Goal: Transaction & Acquisition: Book appointment/travel/reservation

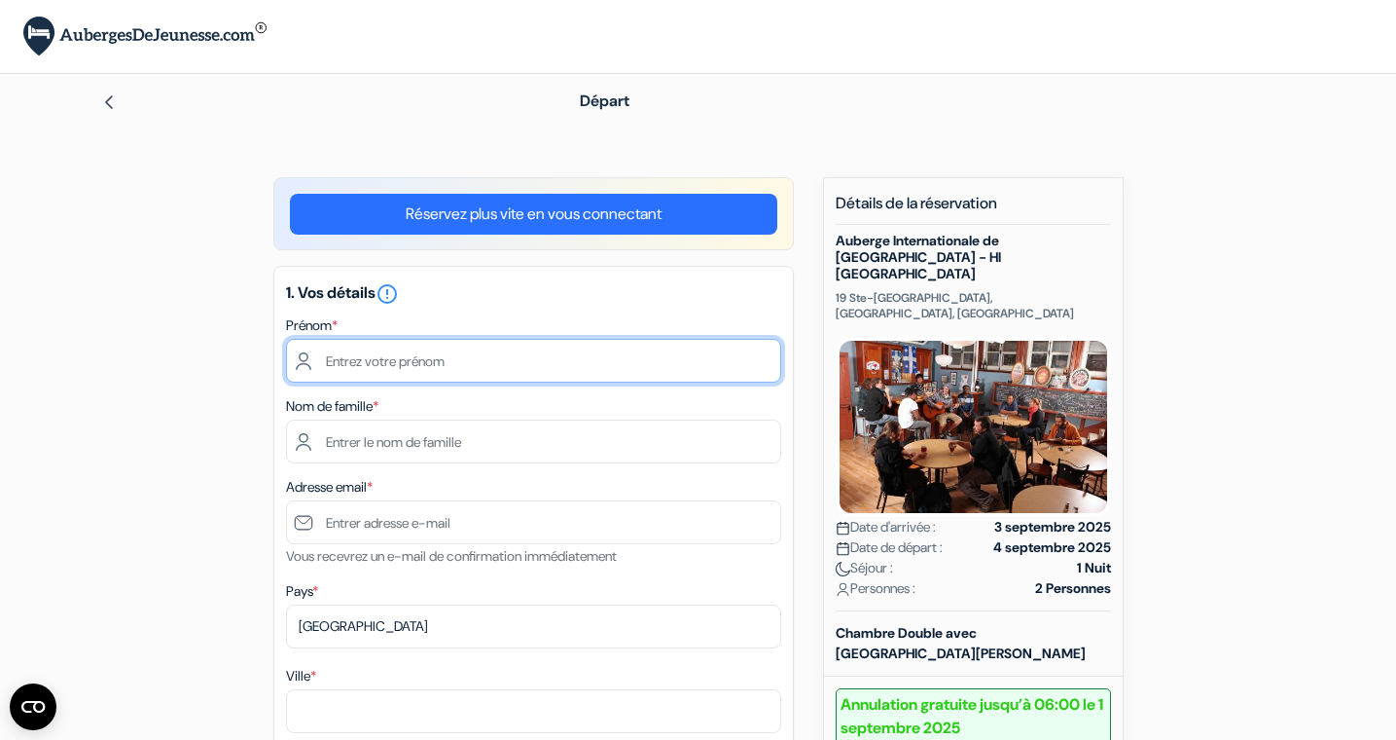
click at [410, 359] on input "text" at bounding box center [533, 361] width 495 height 44
type input "Pauline"
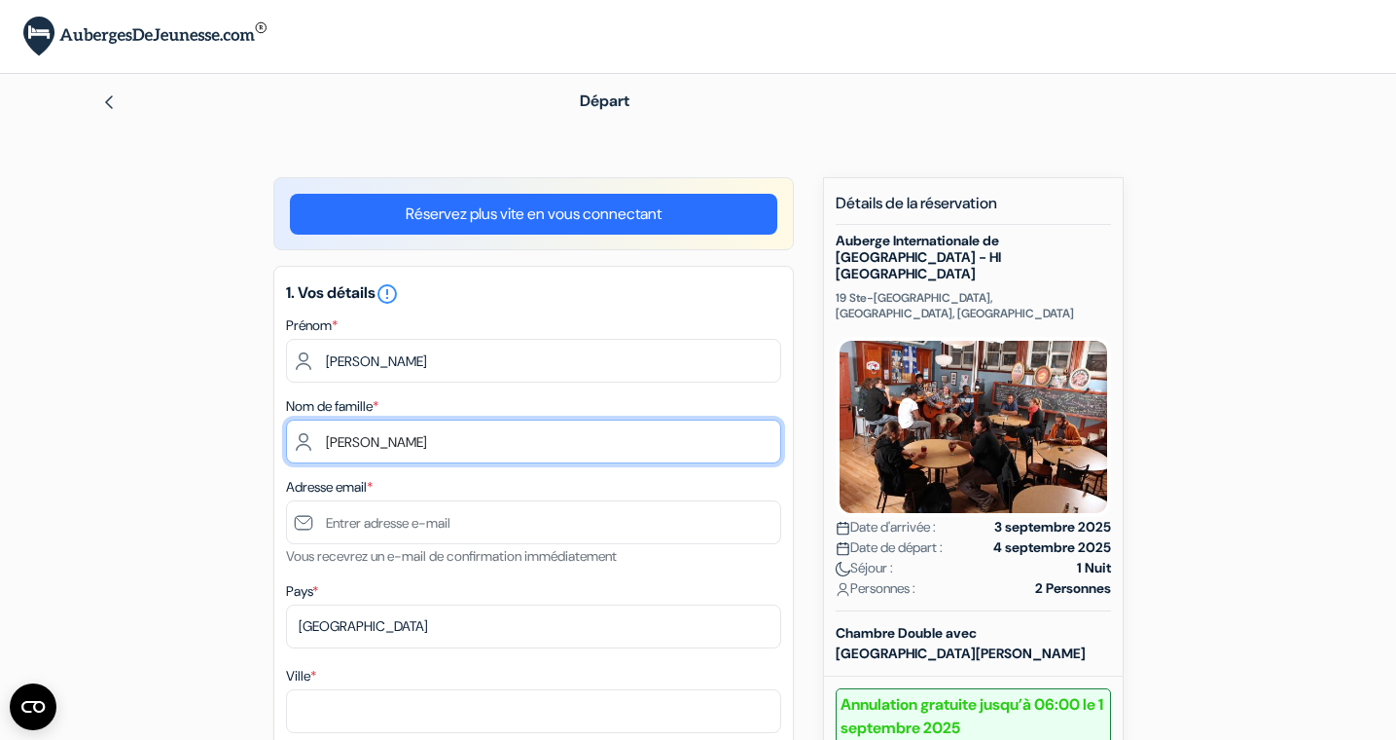
type input "DERYCKE"
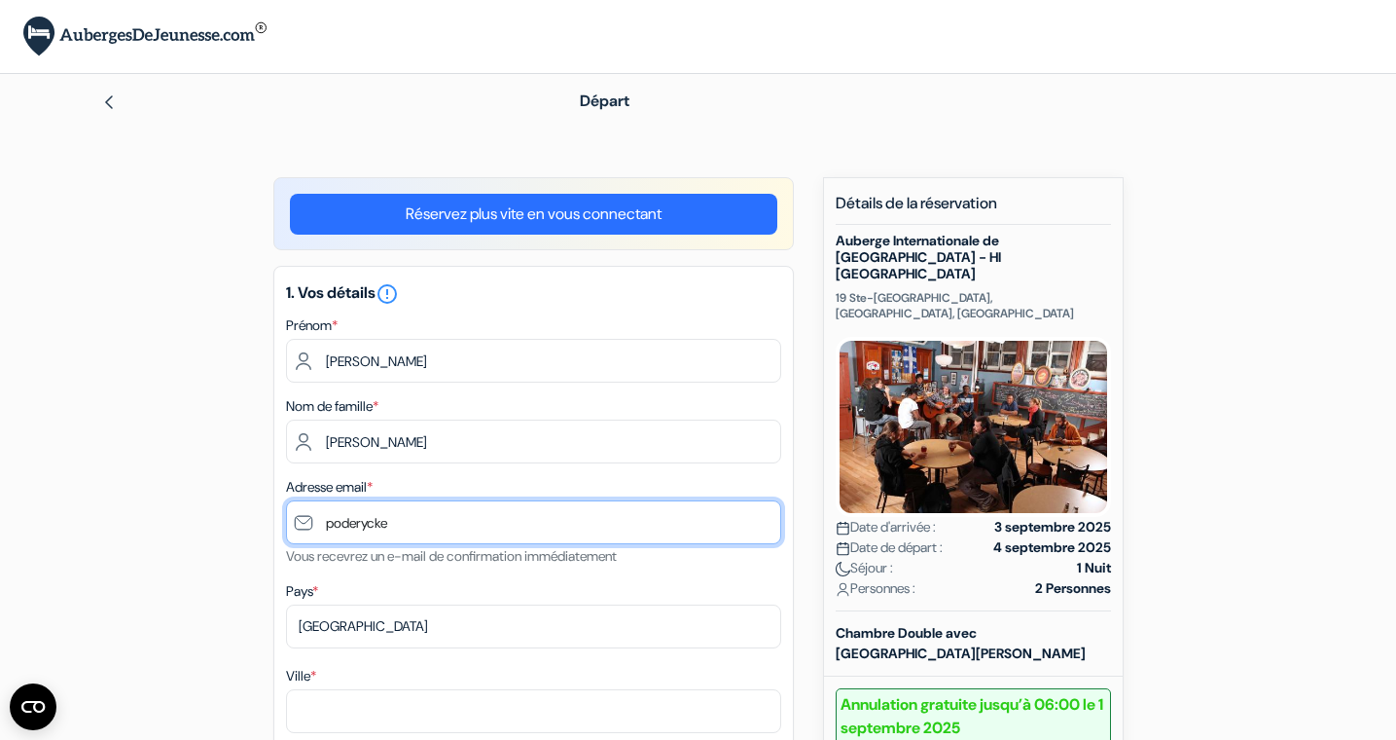
type input "P"
type input "[EMAIL_ADDRESS][DOMAIN_NAME]"
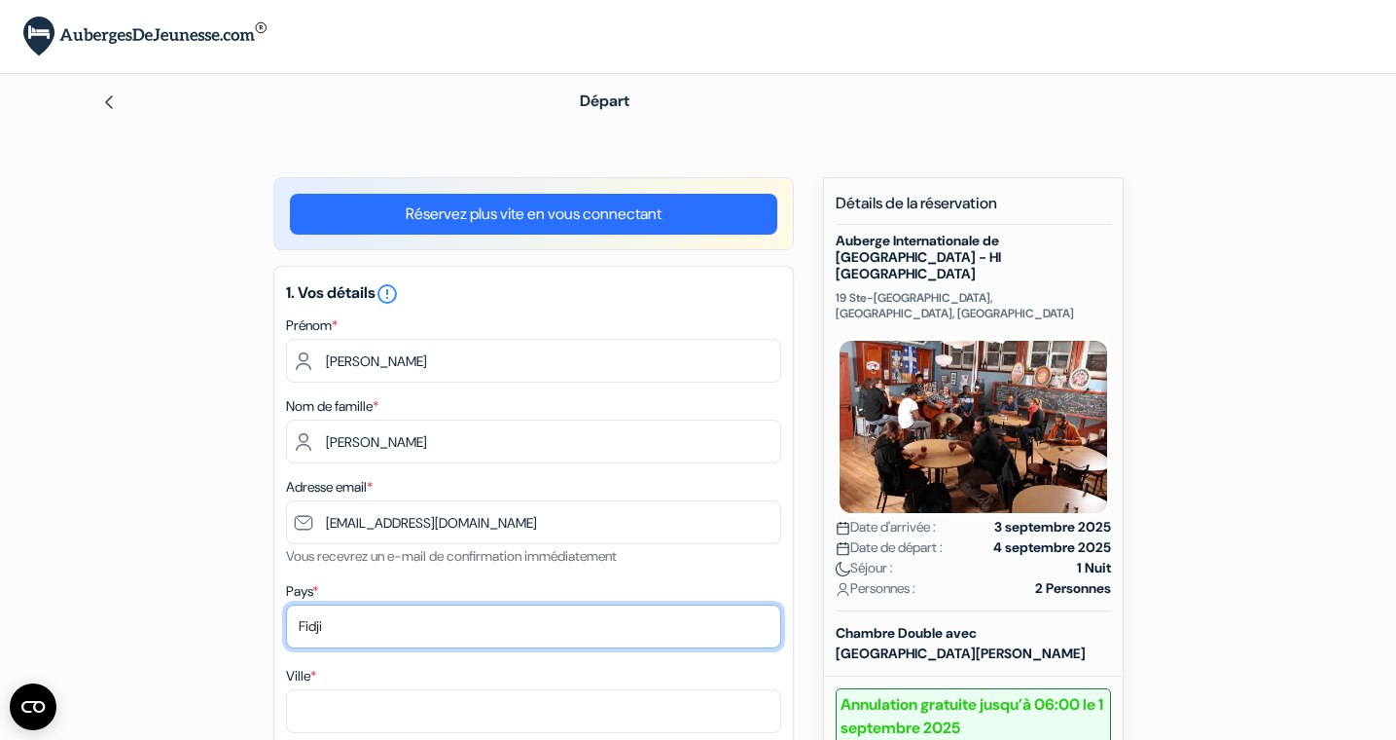
select select "fr"
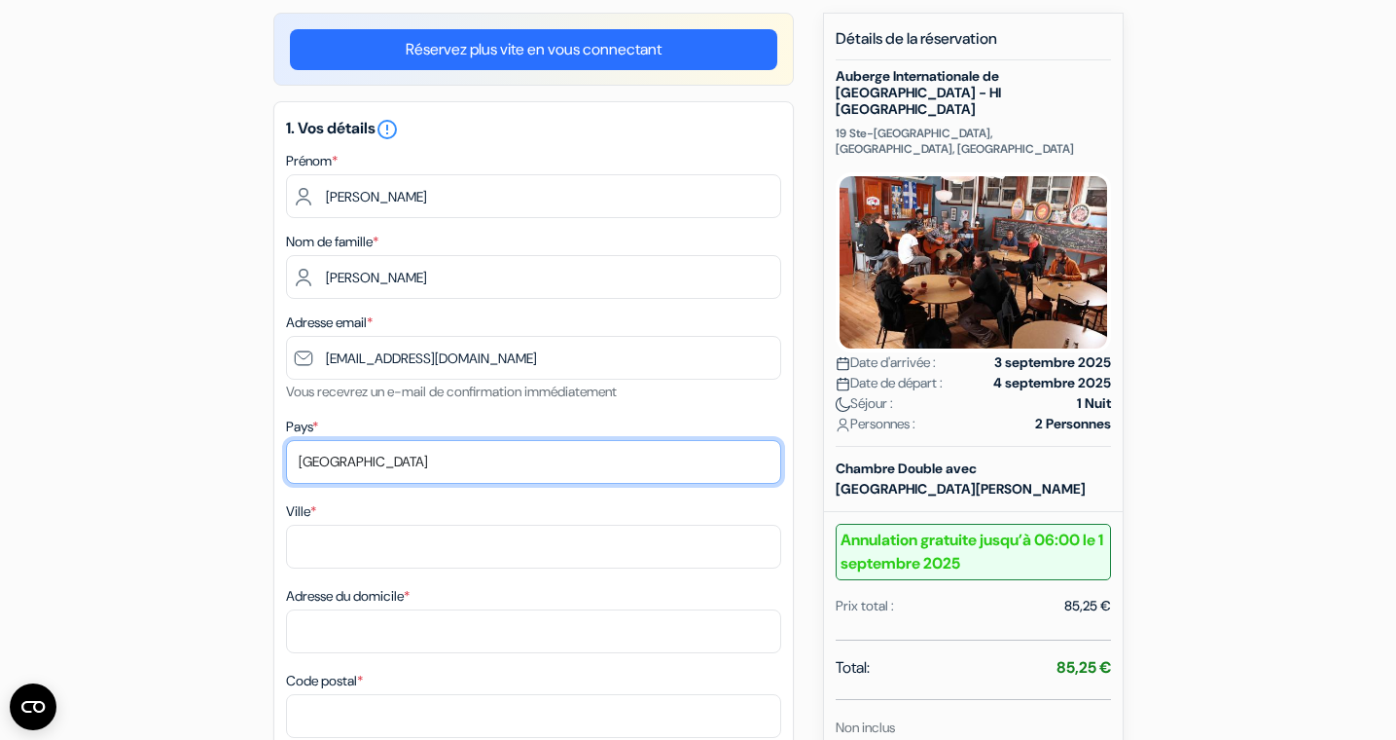
scroll to position [192, 0]
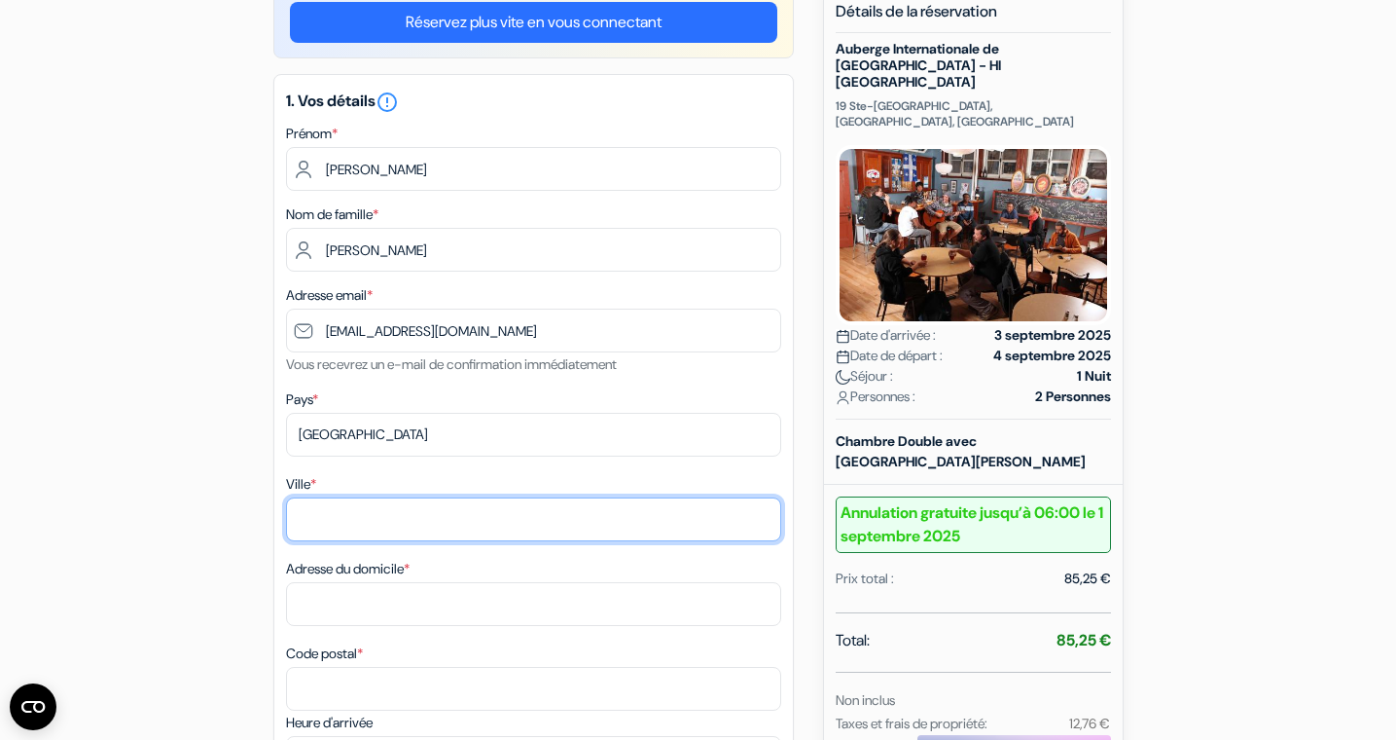
click at [343, 528] on input "Ville *" at bounding box center [533, 519] width 495 height 44
type input "TOULOUSE"
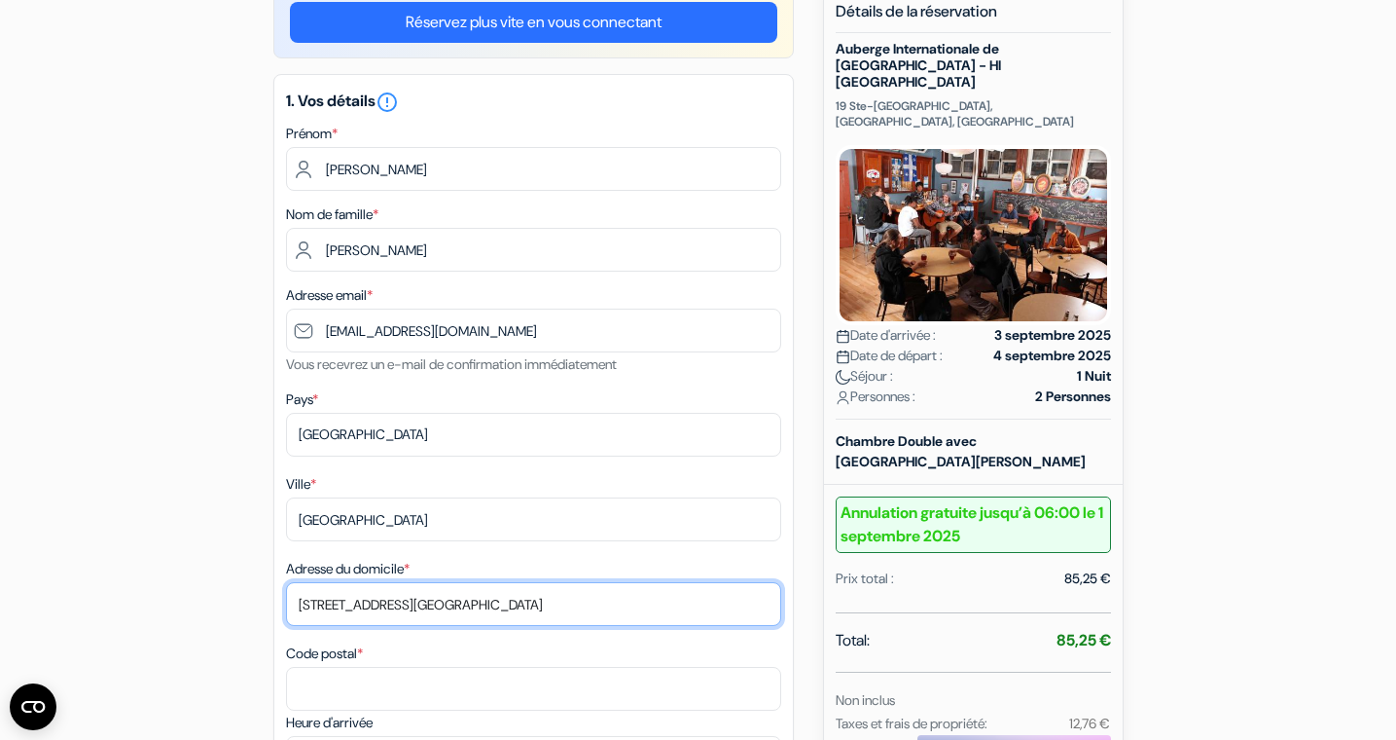
type input "4bis rue Fabien Artigue"
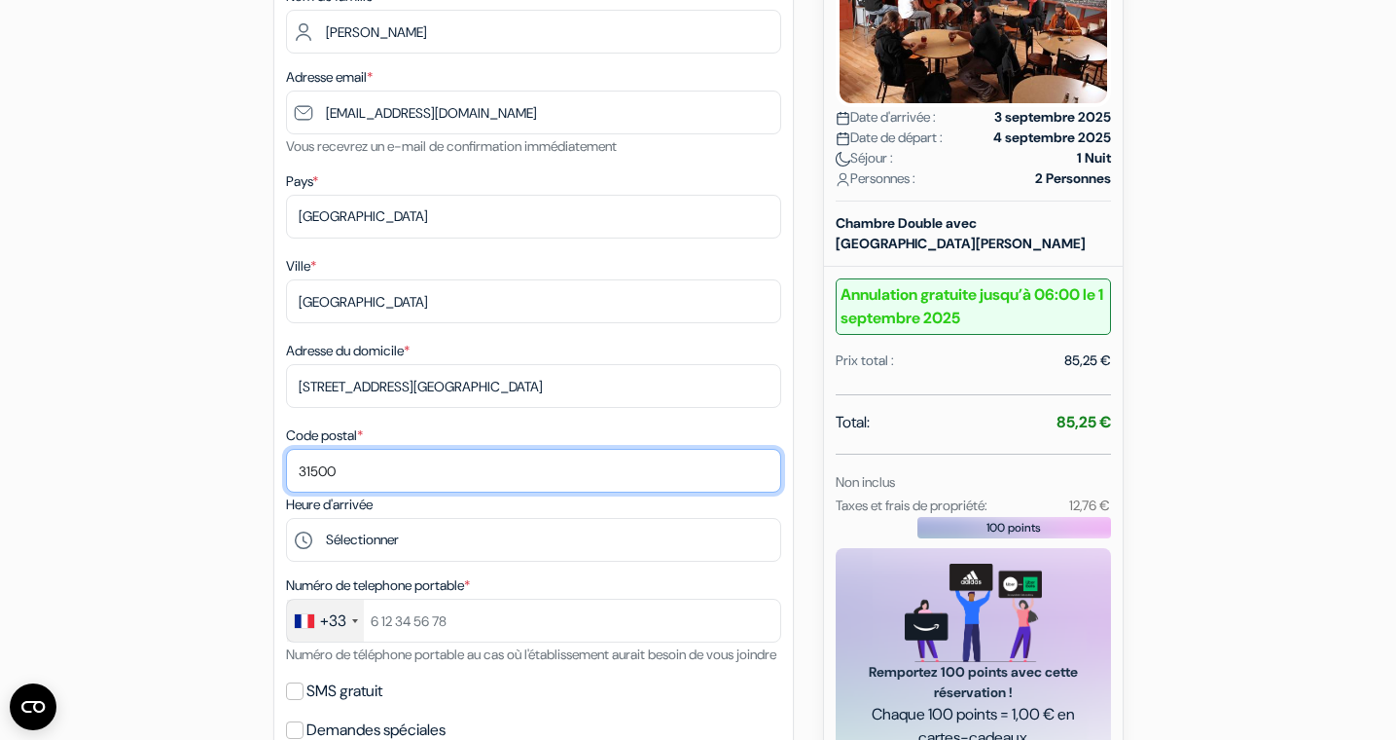
scroll to position [417, 0]
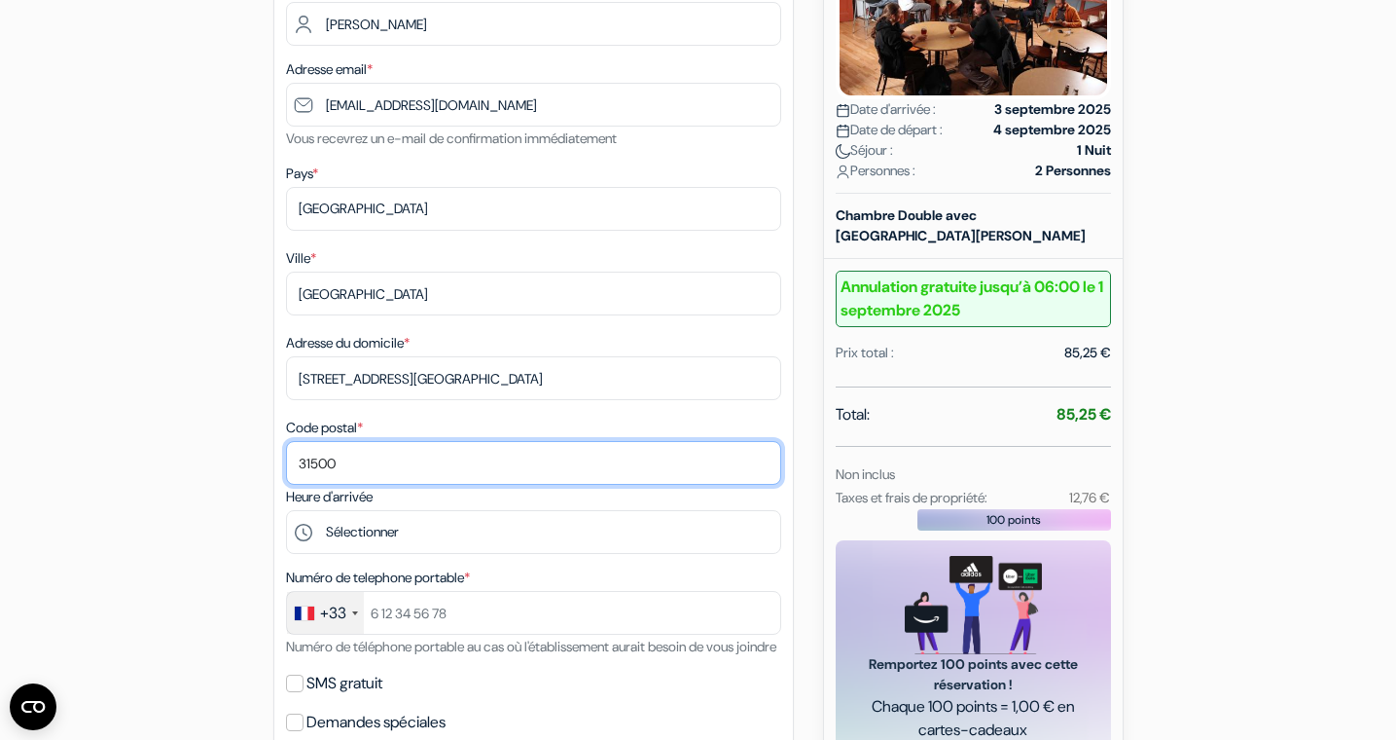
type input "31500"
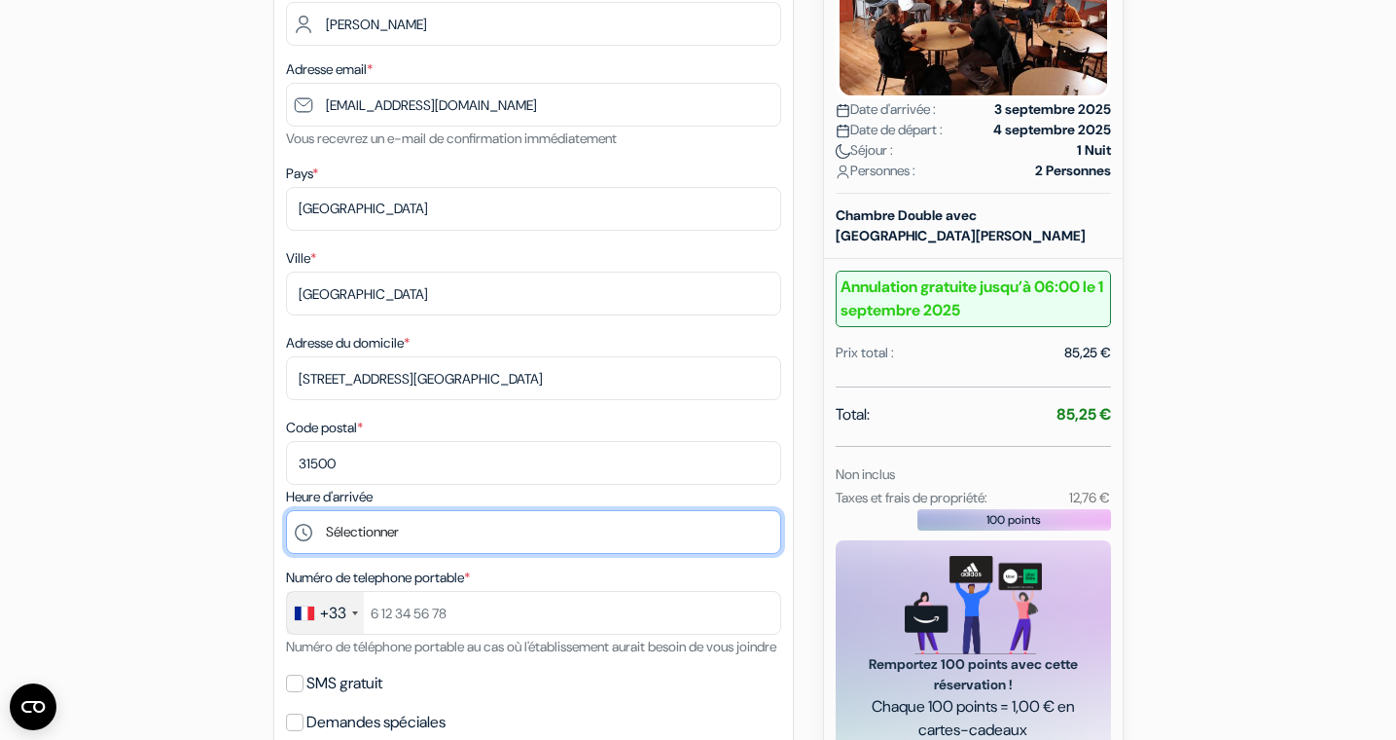
click at [286, 510] on select "Sélectionner 16:00 17:00 18:00 19:00 20:00 21:00 22:00 23:00 0:00" at bounding box center [533, 532] width 495 height 44
select select "16"
click option "16:00" at bounding box center [0, 0] width 0 height 0
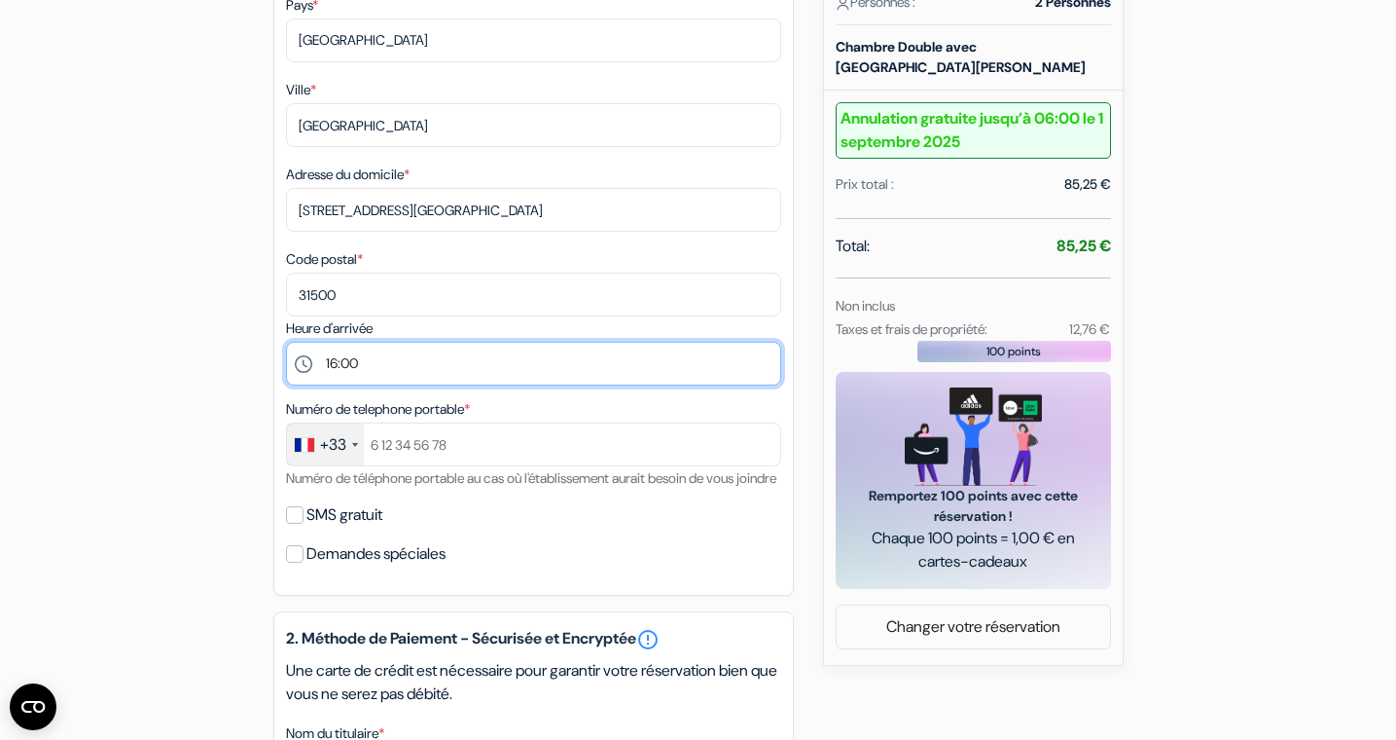
scroll to position [587, 0]
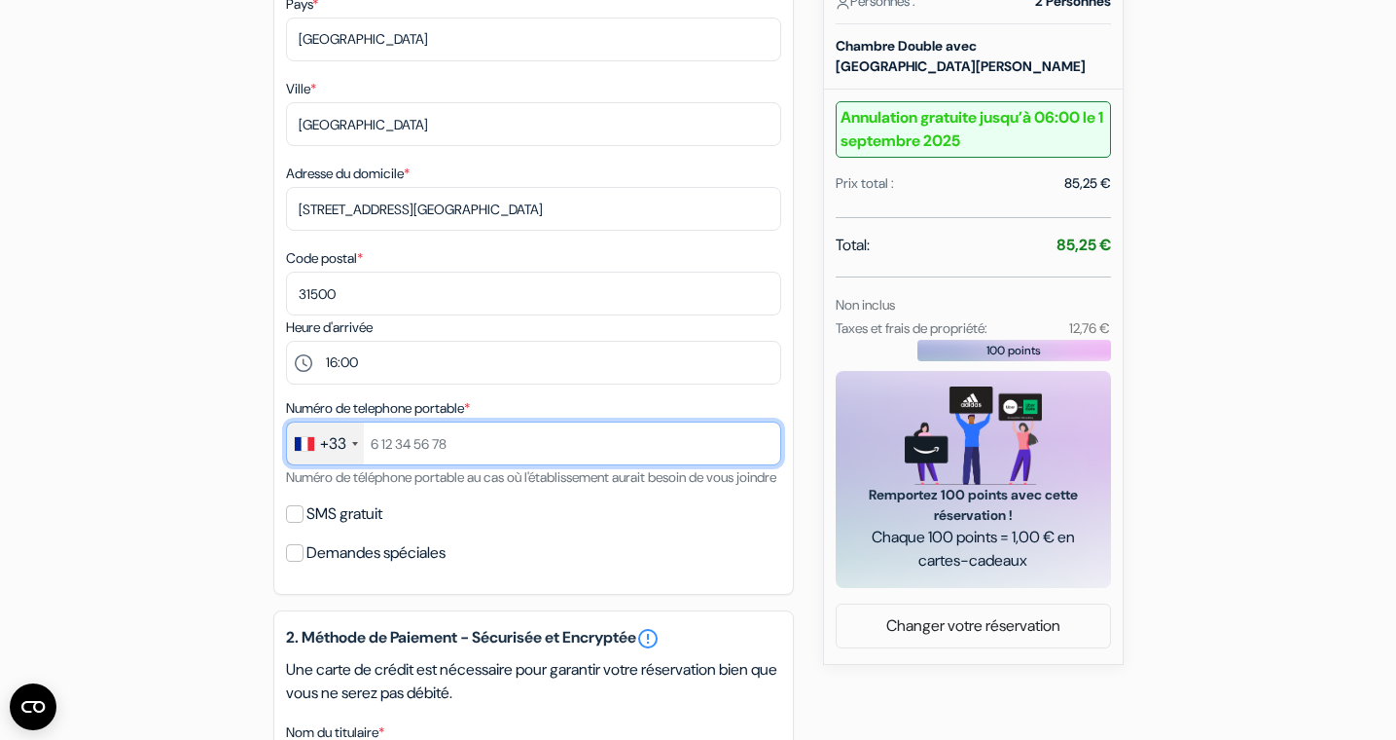
click at [437, 428] on input "text" at bounding box center [533, 443] width 495 height 44
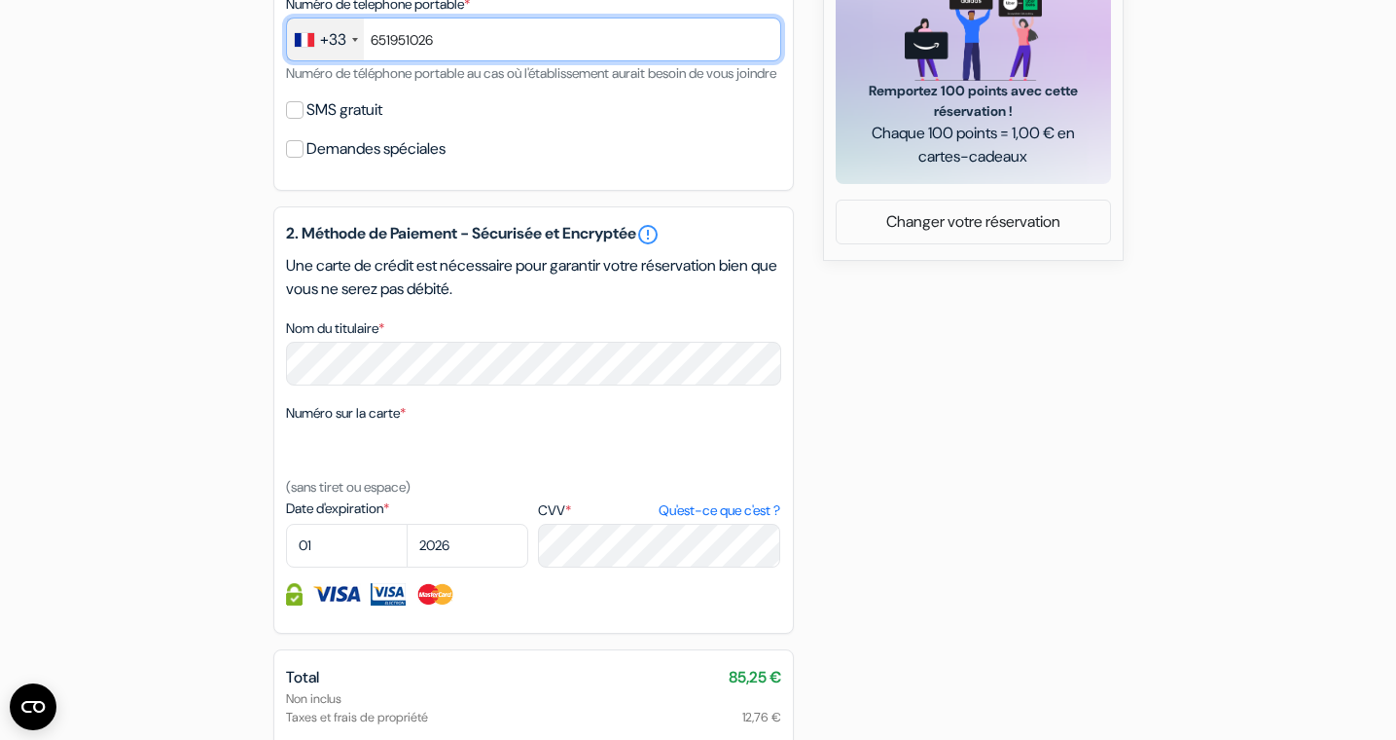
scroll to position [992, 0]
type input "651951026"
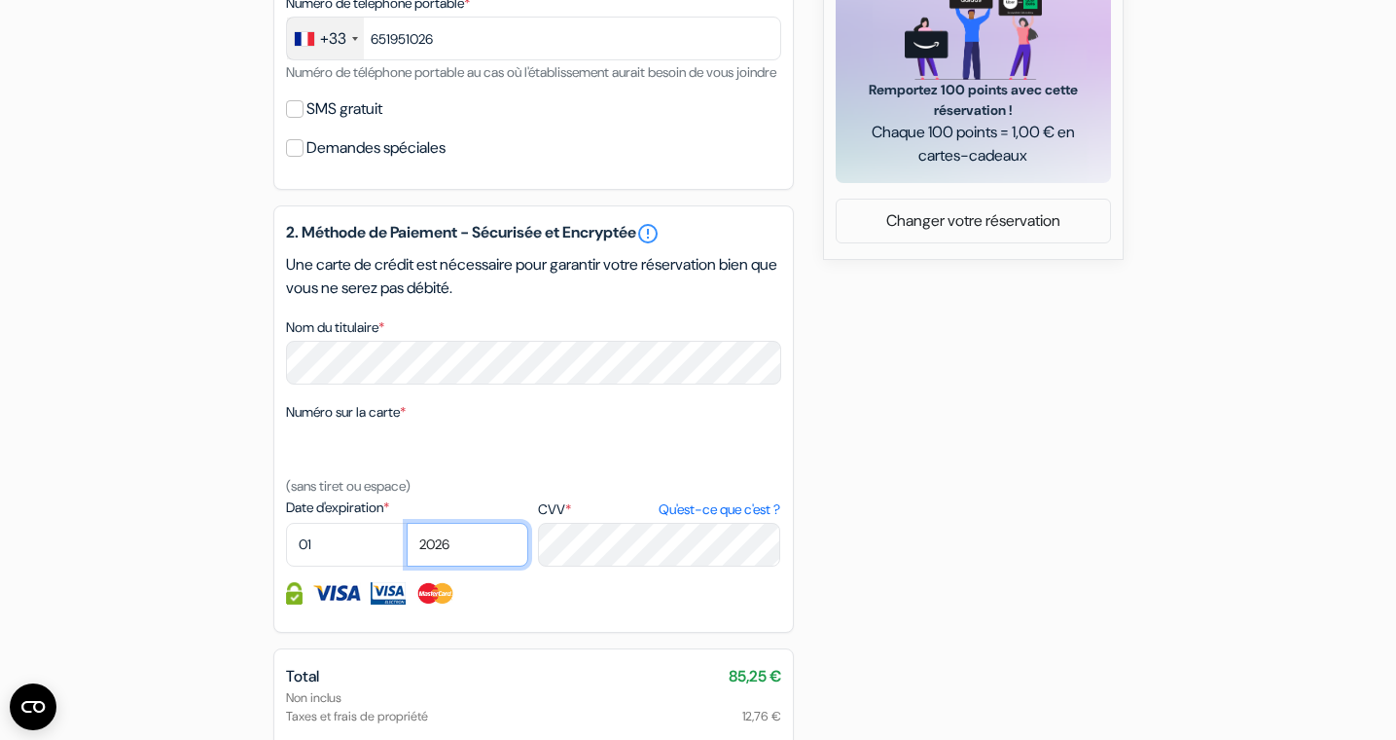
click at [407, 523] on select "2025 2026 2027 2028 2029 2030 2031 2032 2033 2034 2035 2036 2037 2038 2039 2040…" at bounding box center [468, 545] width 122 height 44
select select "2027"
click option "2027" at bounding box center [0, 0] width 0 height 0
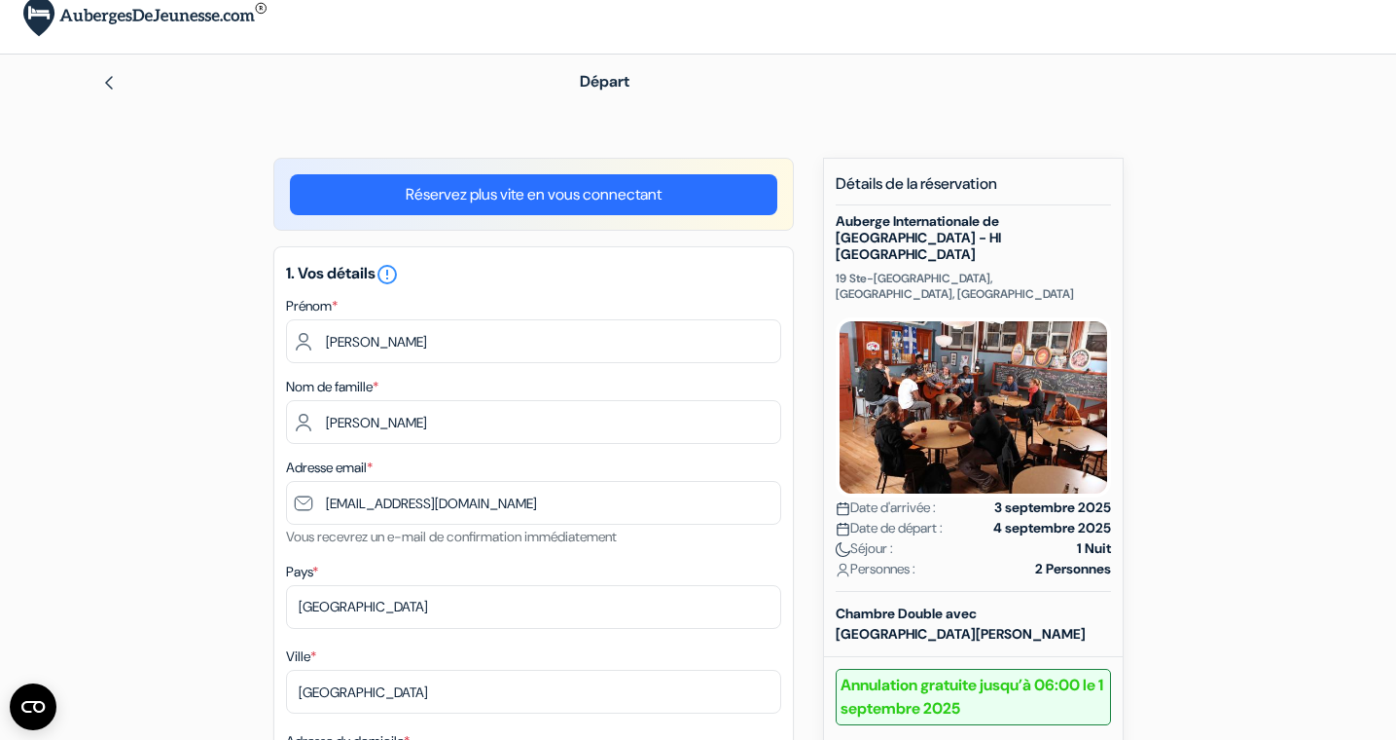
scroll to position [0, 0]
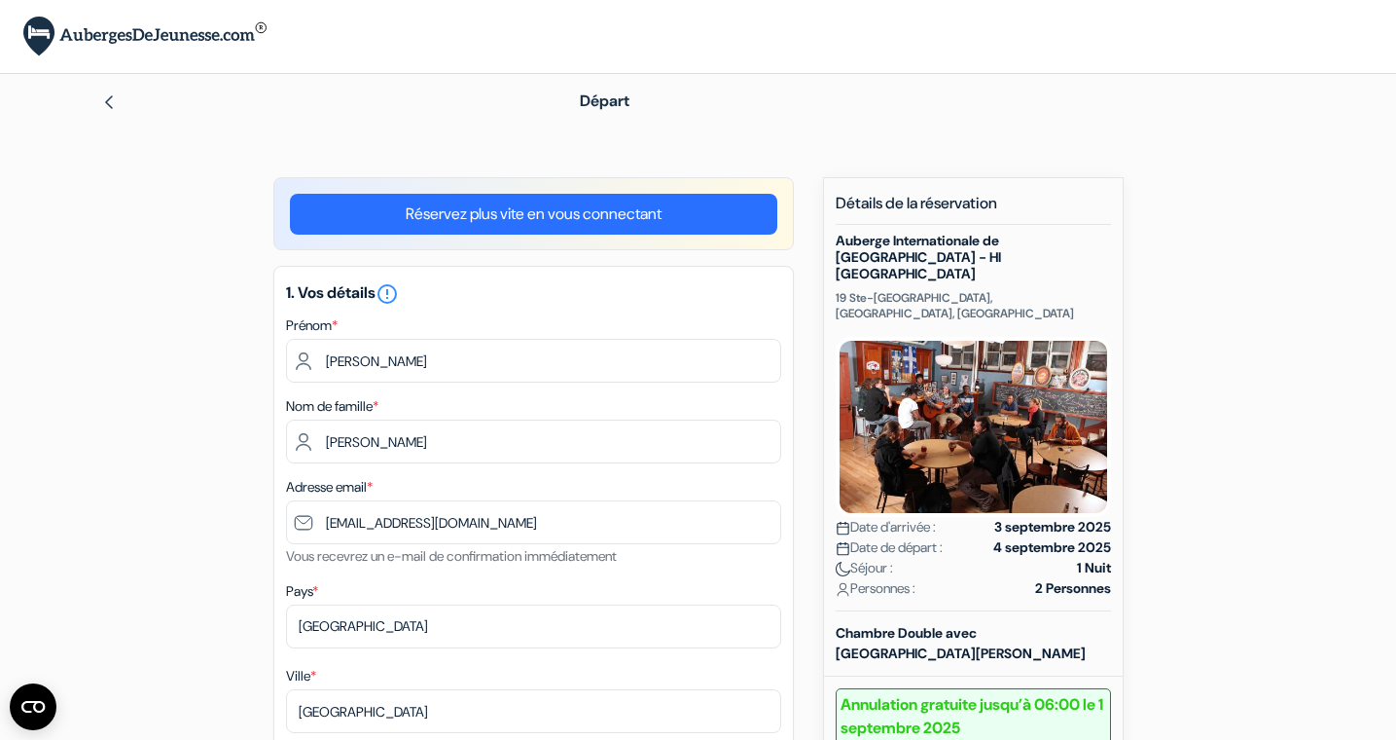
click at [1091, 578] on strong "2 Personnes" at bounding box center [1073, 588] width 76 height 20
drag, startPoint x: 837, startPoint y: 242, endPoint x: 912, endPoint y: 258, distance: 76.5
click at [912, 258] on h5 "Auberge Internationale de Quebec - HI CANADA" at bounding box center [973, 257] width 275 height 49
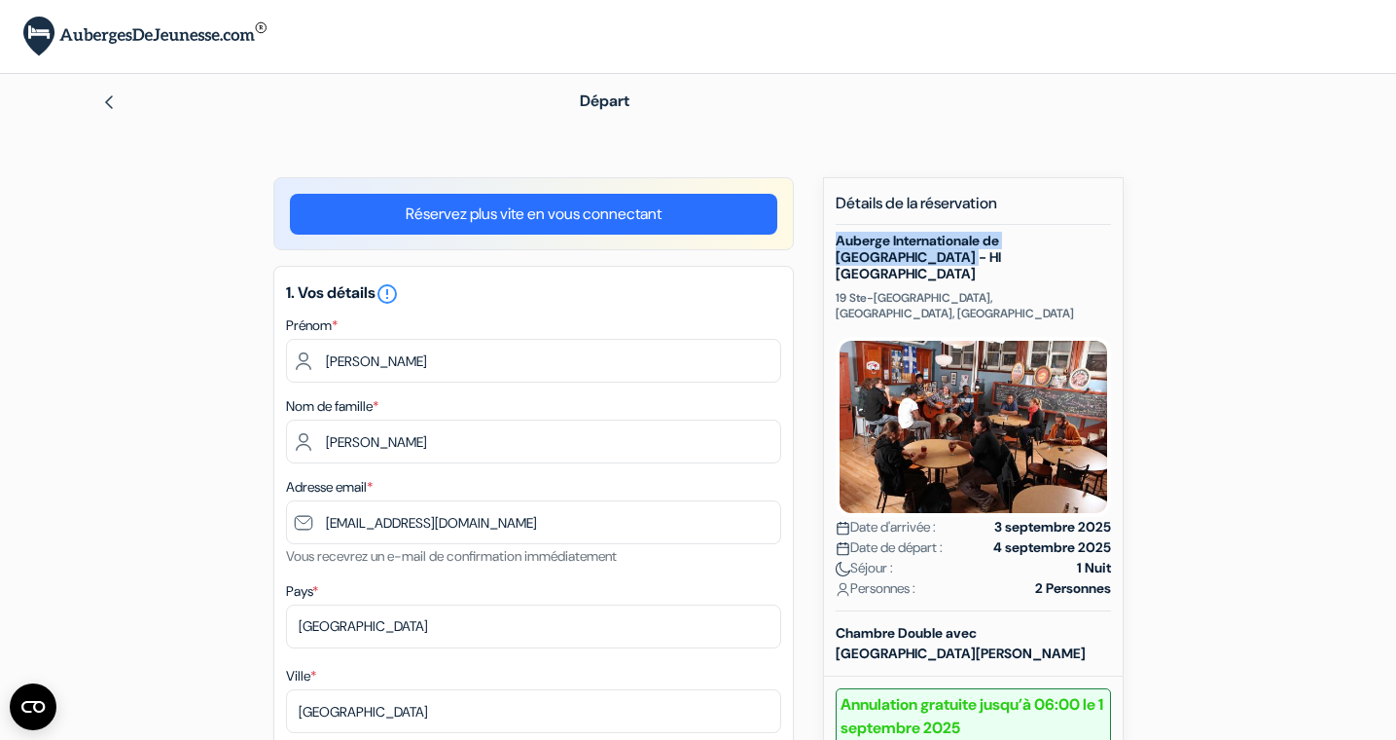
copy h5 "Auberge Internationale de Quebec - HI CANADA"
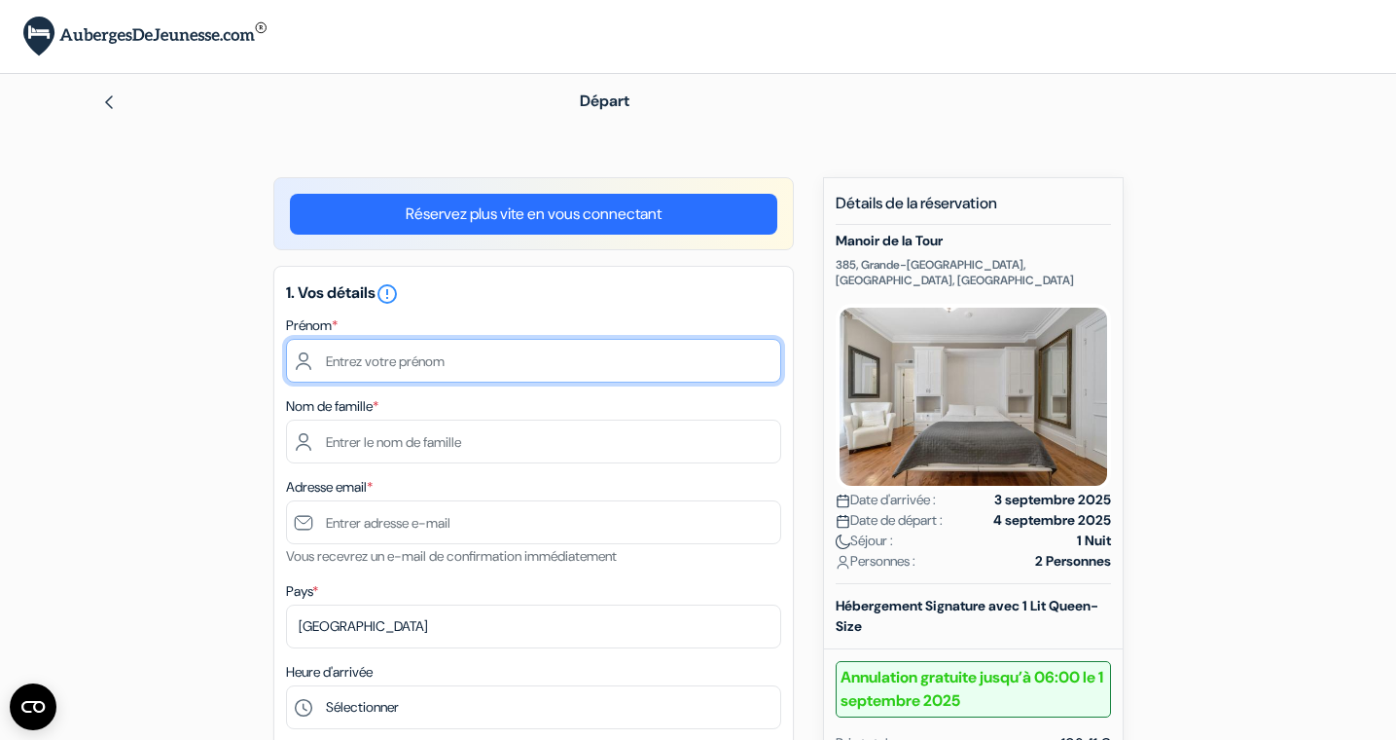
click at [428, 370] on input "text" at bounding box center [533, 361] width 495 height 44
type input "Pauline"
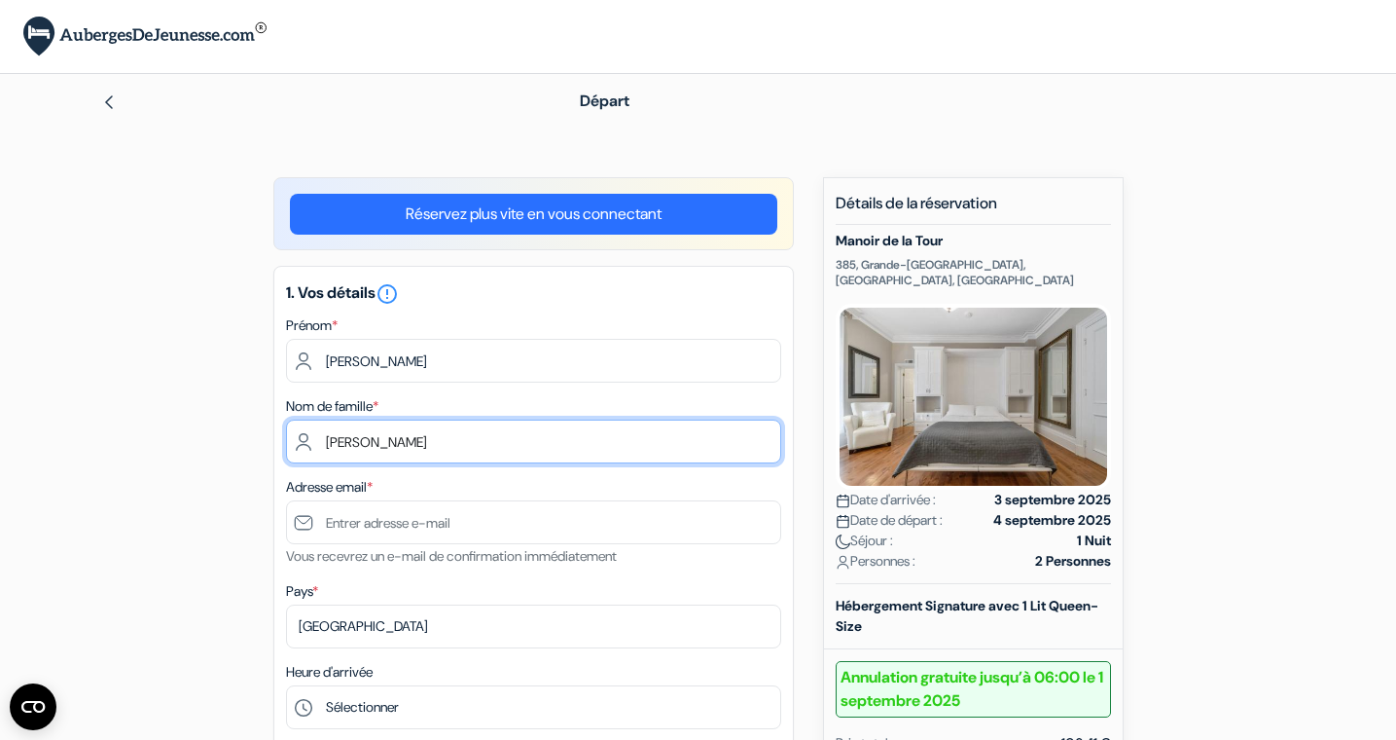
type input "DERYCKE"
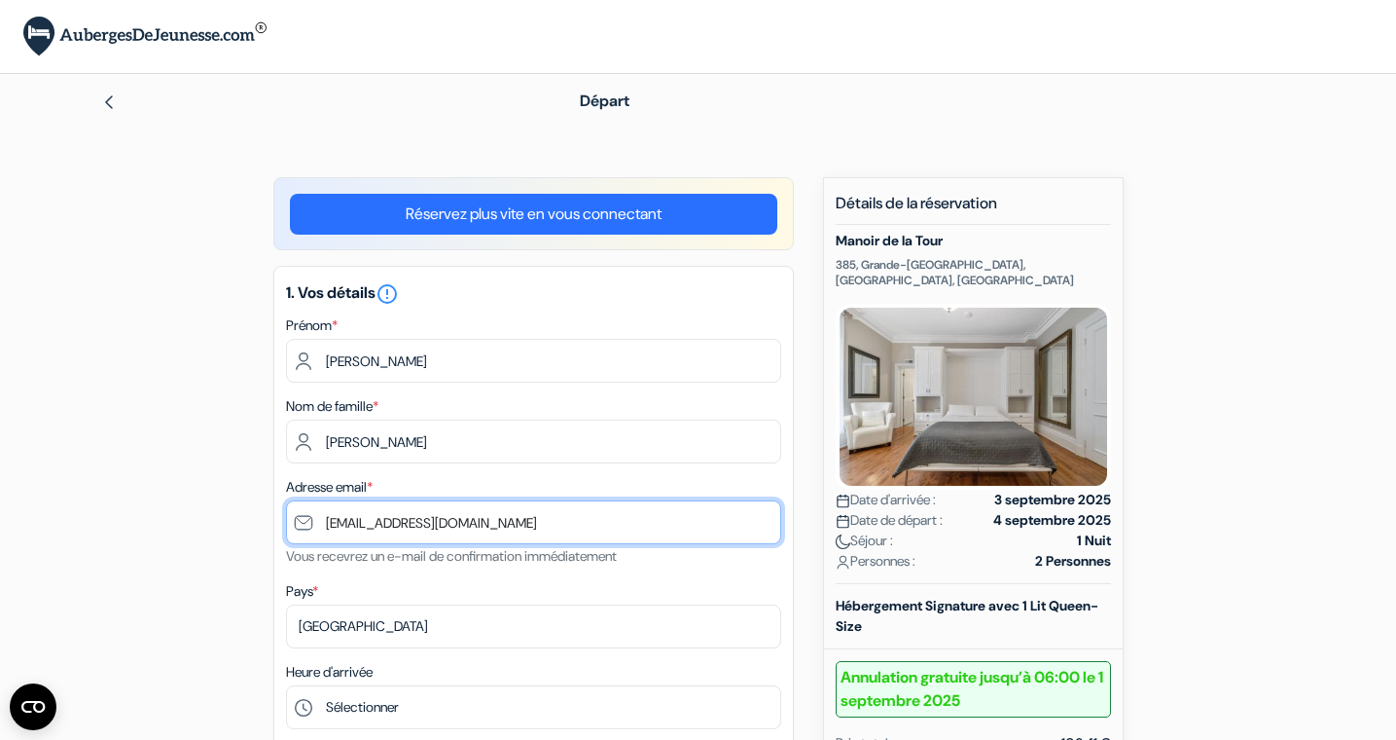
type input "[EMAIL_ADDRESS][DOMAIN_NAME]"
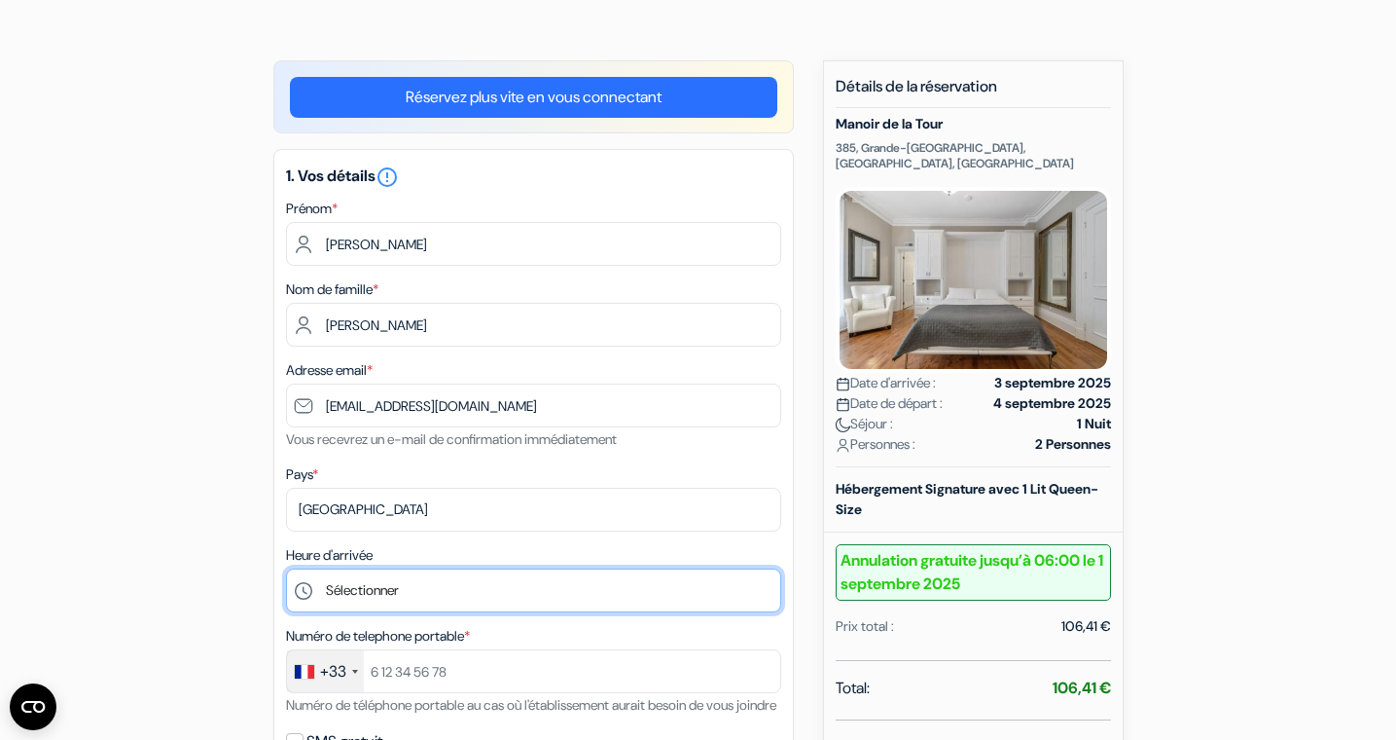
scroll to position [185, 0]
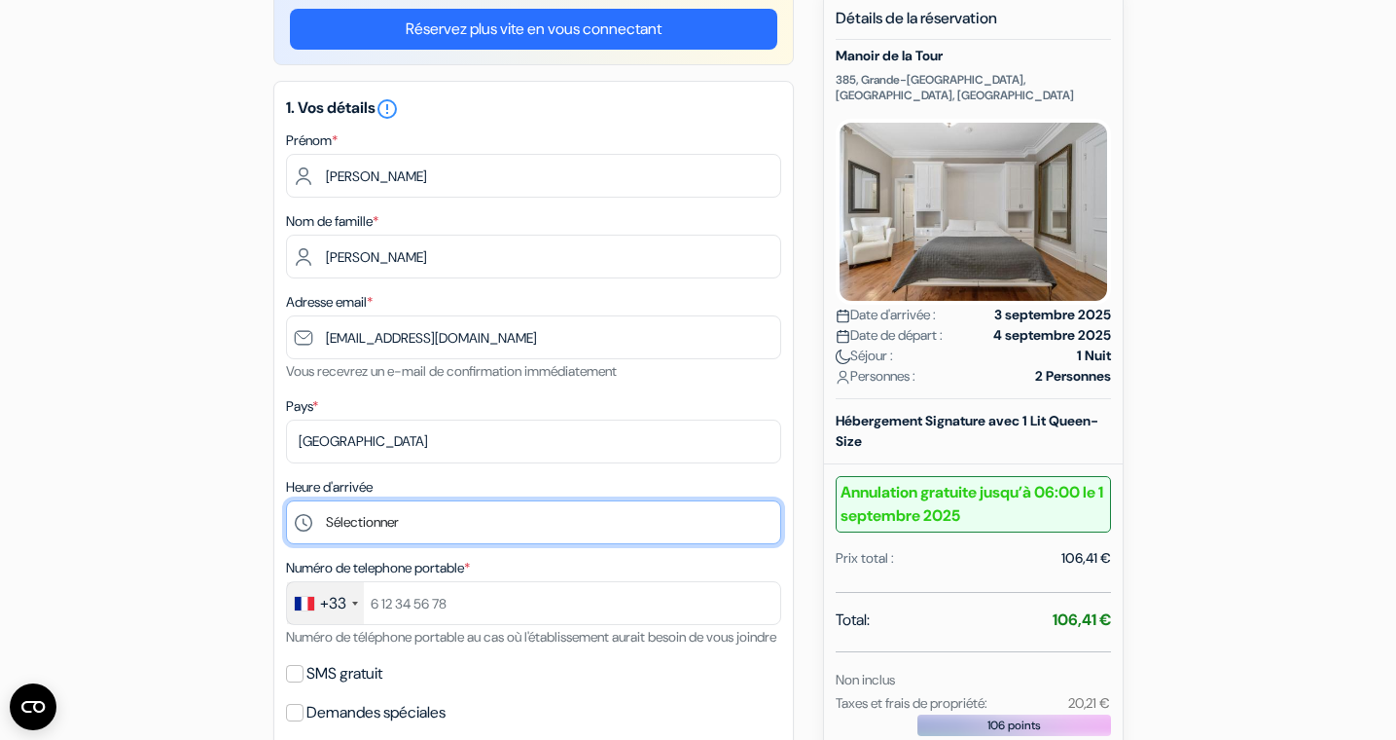
select select "16"
click option "16:00" at bounding box center [0, 0] width 0 height 0
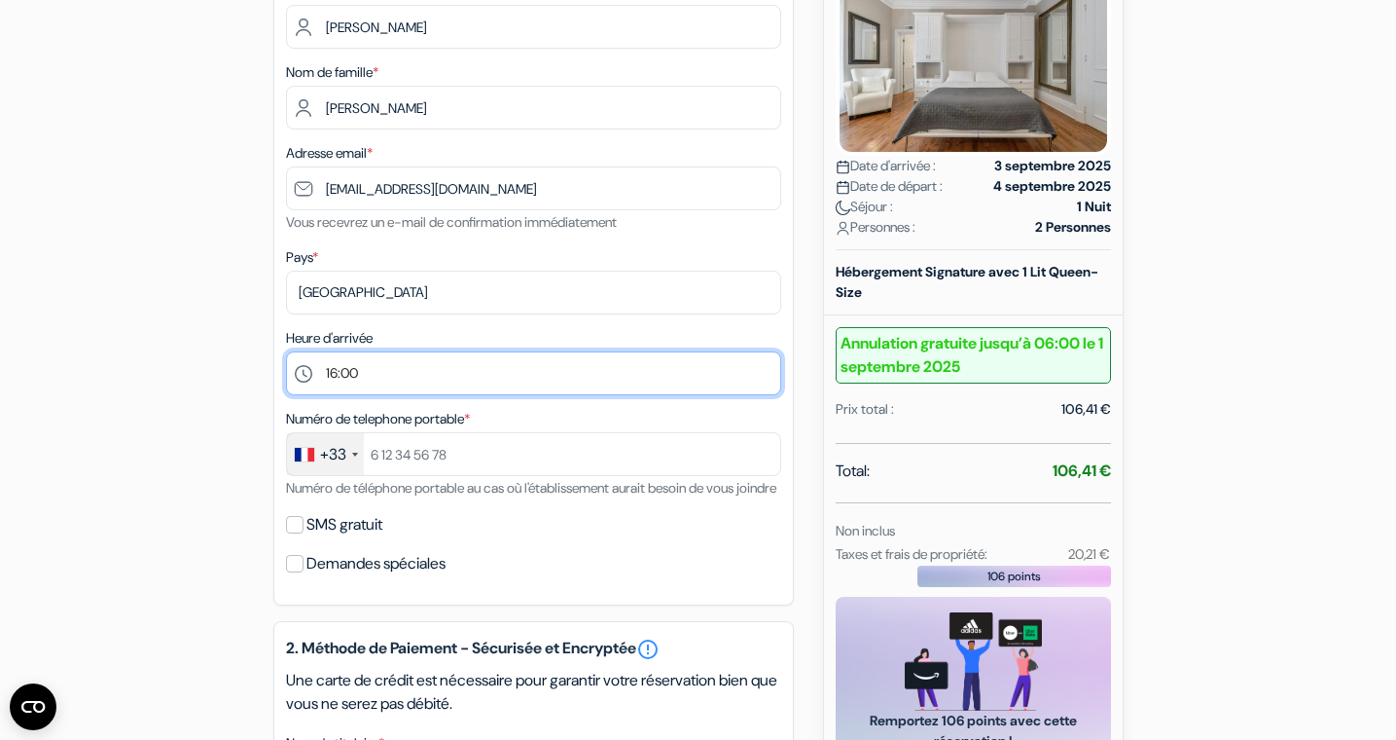
scroll to position [336, 0]
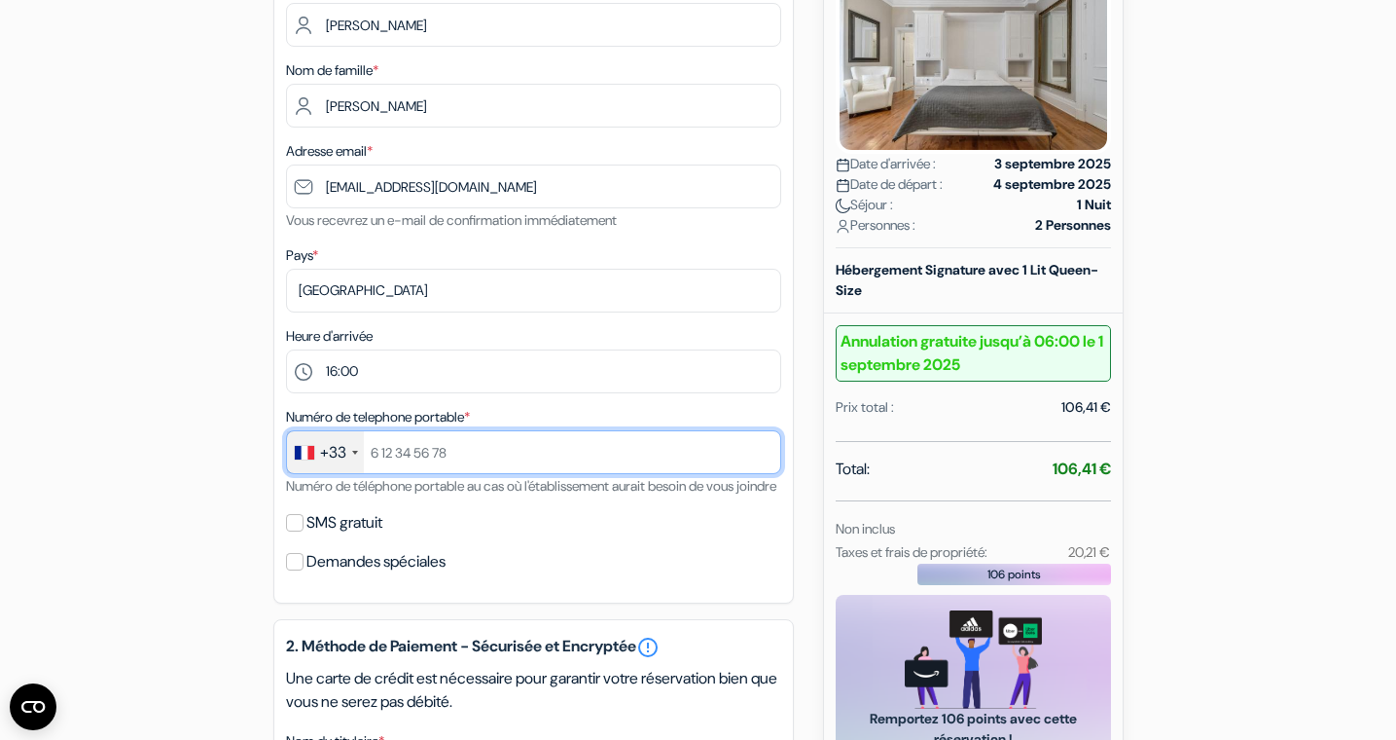
click at [443, 469] on input "text" at bounding box center [533, 452] width 495 height 44
type input "5"
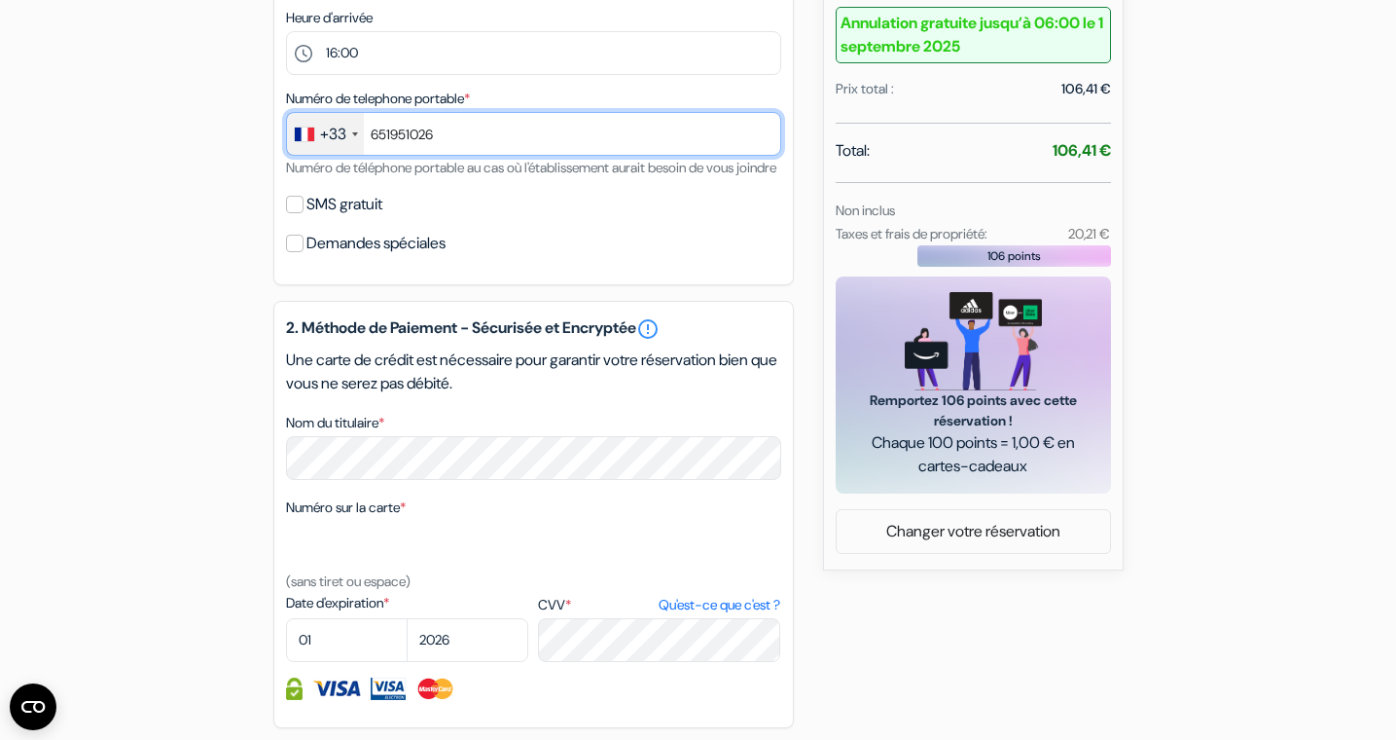
scroll to position [655, 0]
type input "651951026"
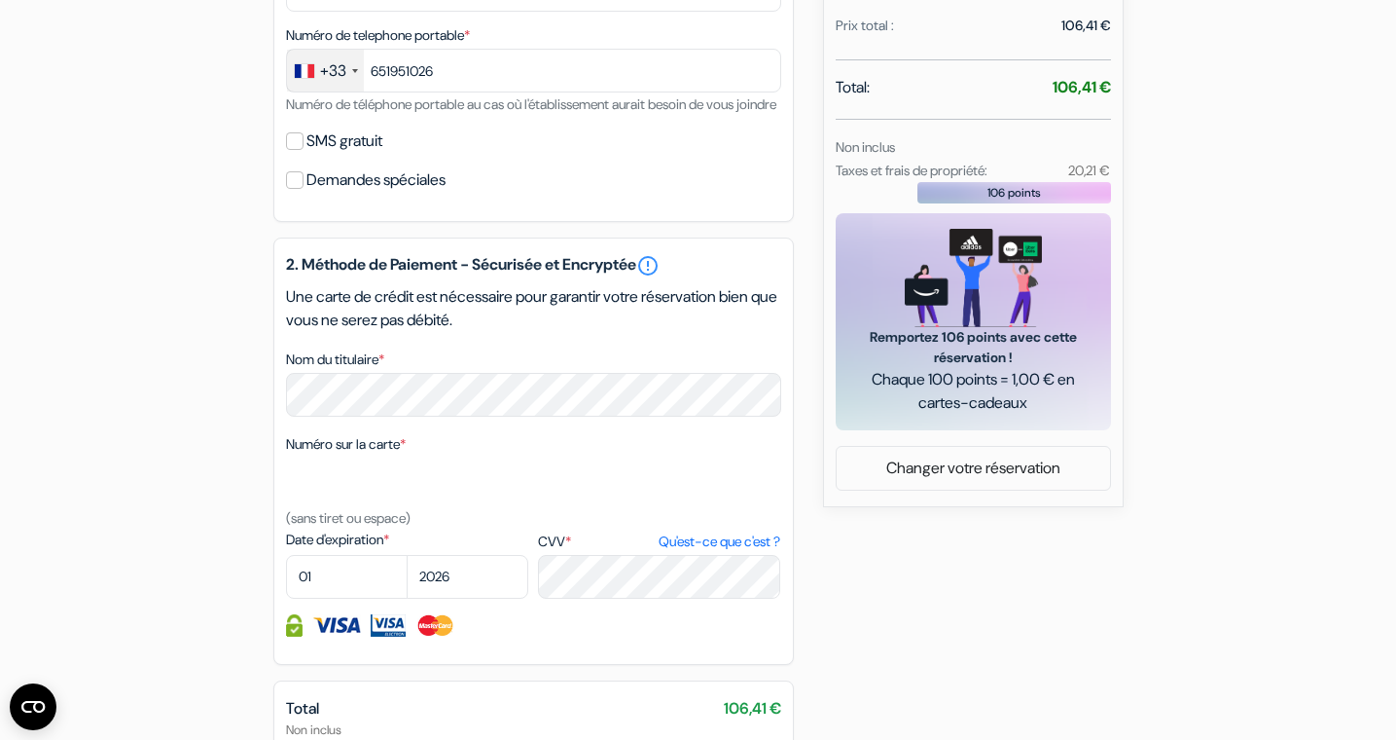
scroll to position [734, 0]
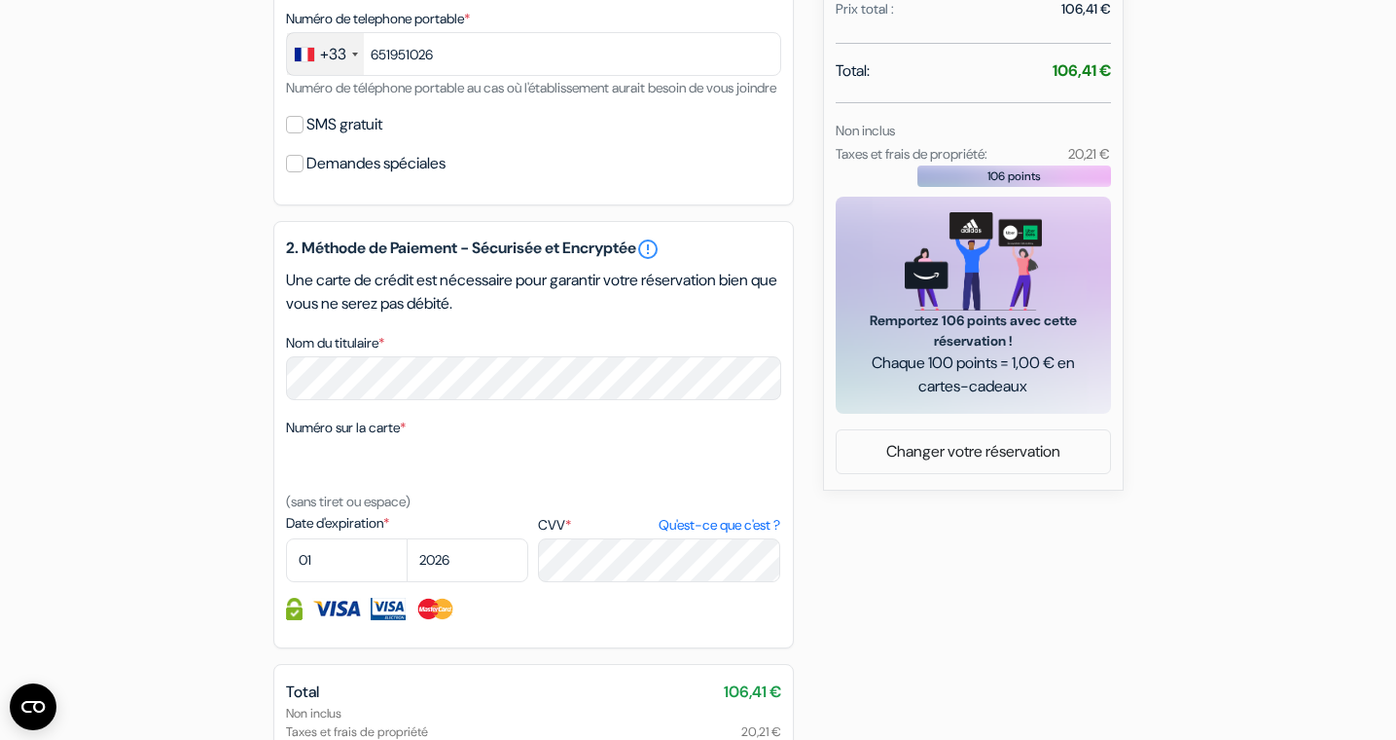
click at [432, 612] on div "2. Méthode de Paiement - Sécurisée et Encryptée error_outline Une carte de créd…" at bounding box center [533, 434] width 521 height 427
click at [407, 538] on select "2025 2026 2027 2028 2029 2030 2031 2032 2033 2034 2035 2036 2037 2038 2039 2040…" at bounding box center [468, 560] width 122 height 44
select select "2027"
click option "2027" at bounding box center [0, 0] width 0 height 0
click at [786, 458] on div "2. Méthode de Paiement - Sécurisée et Encryptée error_outline Une carte de créd…" at bounding box center [533, 434] width 521 height 427
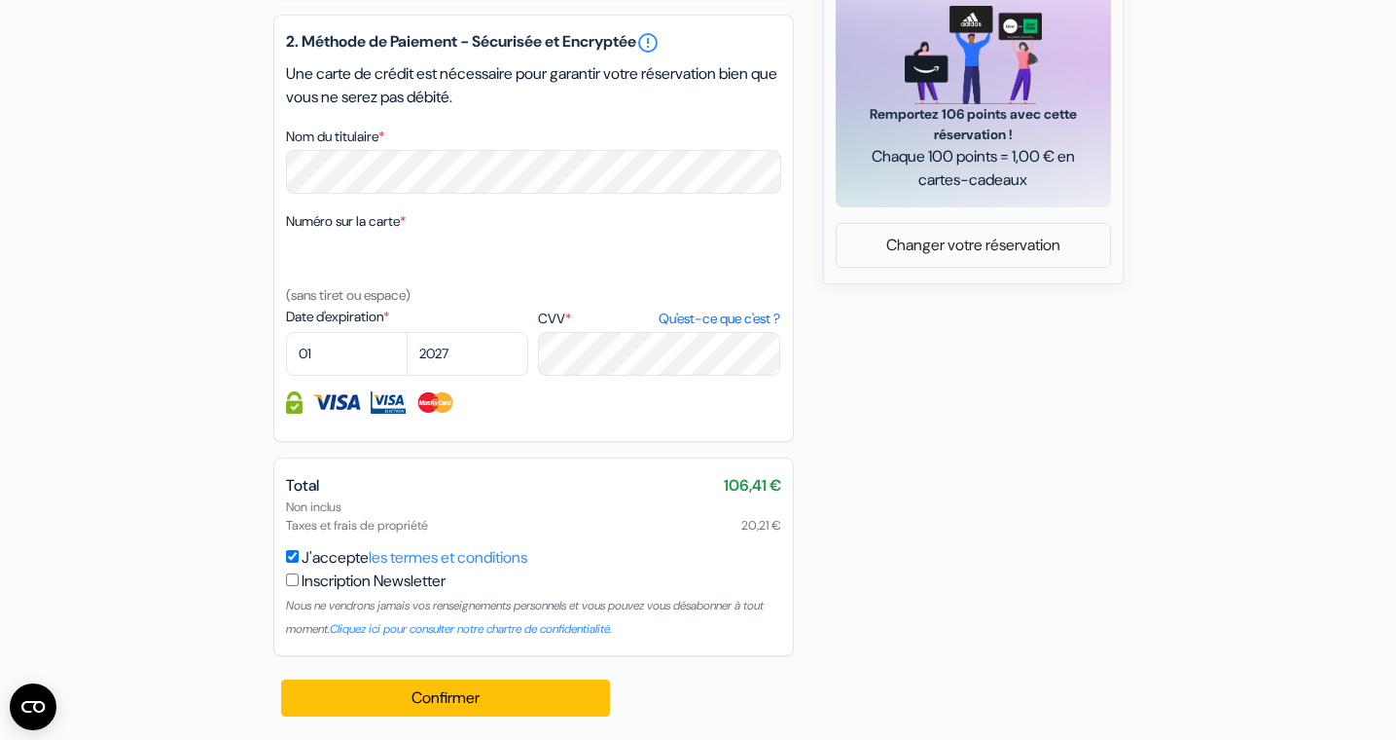
scroll to position [966, 0]
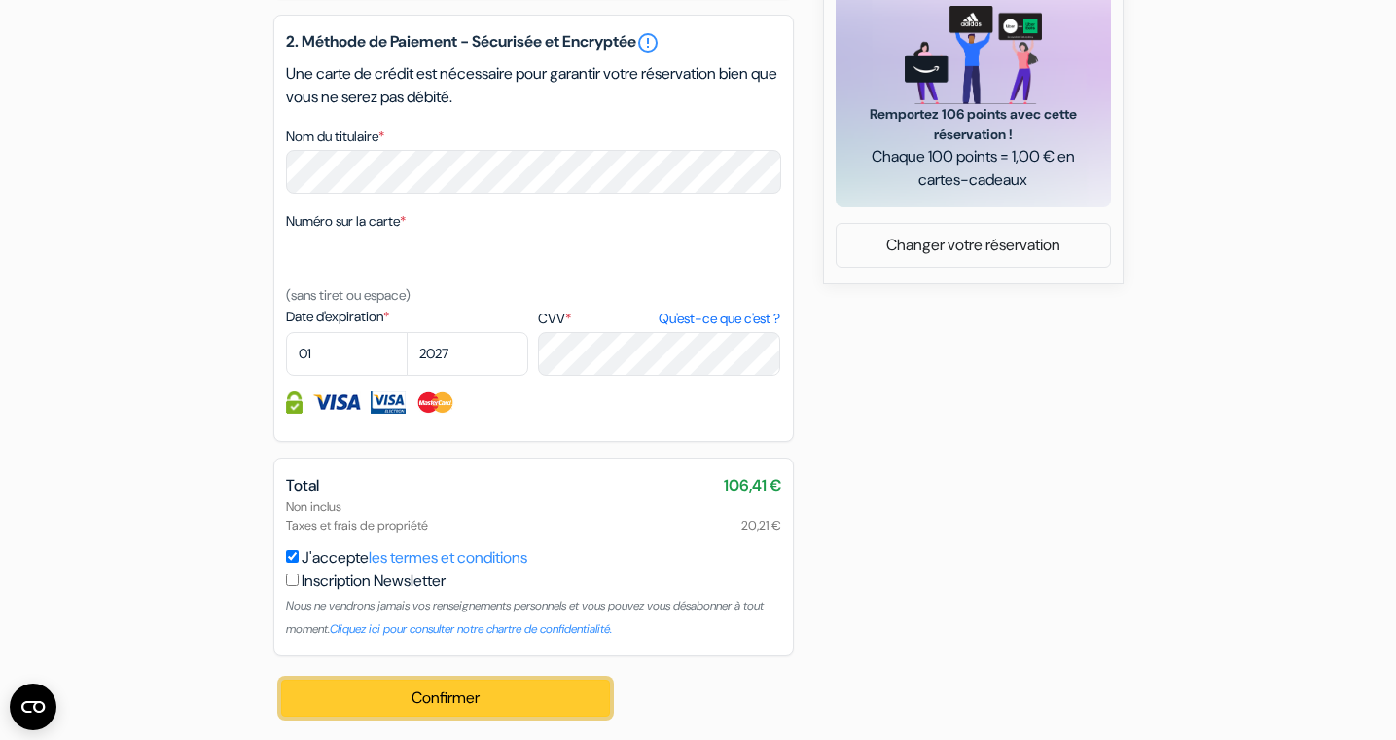
click at [468, 694] on button "Confirmer Loading..." at bounding box center [446, 697] width 330 height 37
